Goal: Transaction & Acquisition: Book appointment/travel/reservation

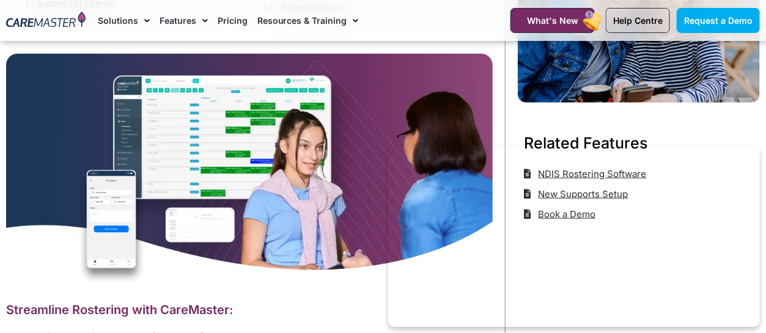
scroll to position [593, 0]
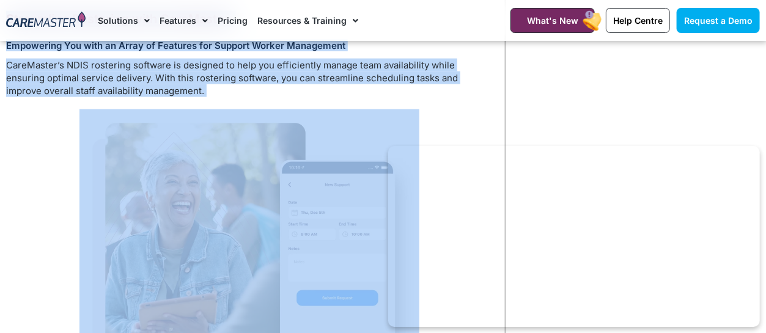
drag, startPoint x: 763, startPoint y: 35, endPoint x: 774, endPoint y: 83, distance: 49.5
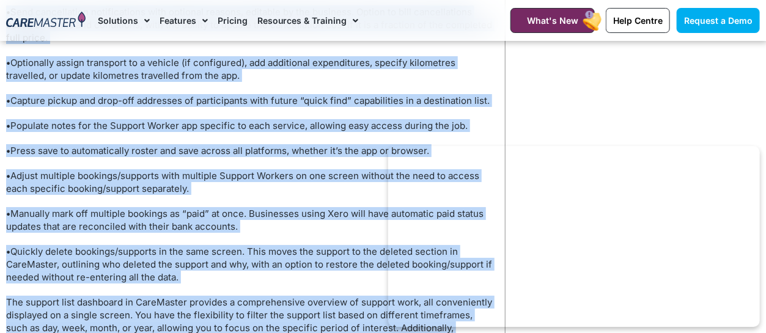
scroll to position [1554, 0]
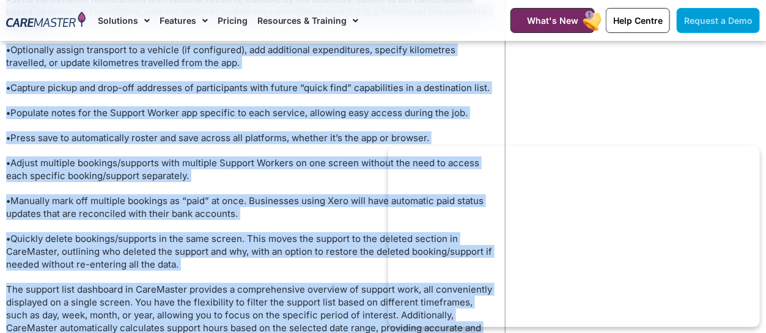
click at [720, 14] on link "Request a Demo" at bounding box center [718, 20] width 83 height 25
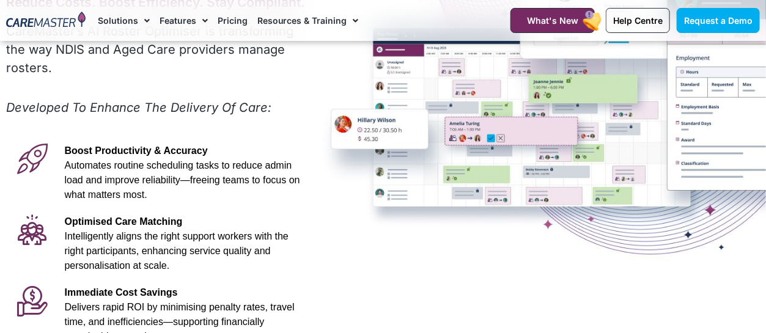
scroll to position [169, 0]
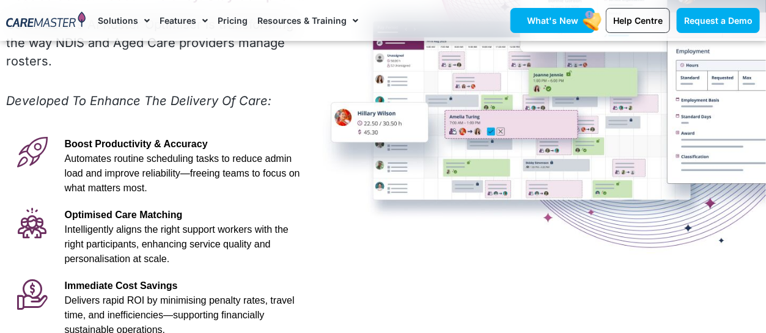
click at [557, 22] on span "What's New" at bounding box center [552, 20] width 51 height 10
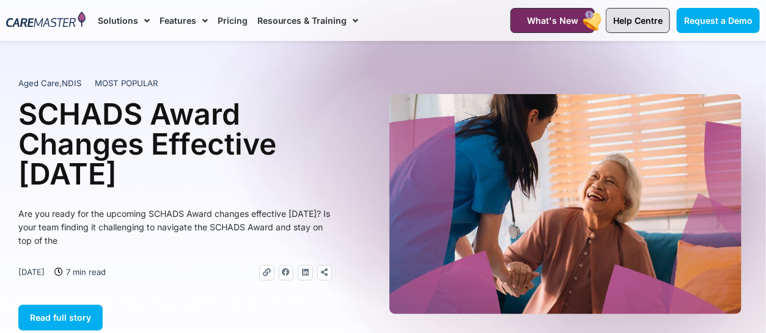
click at [649, 22] on span "Help Centre" at bounding box center [638, 20] width 50 height 10
